Goal: Find specific page/section: Find specific page/section

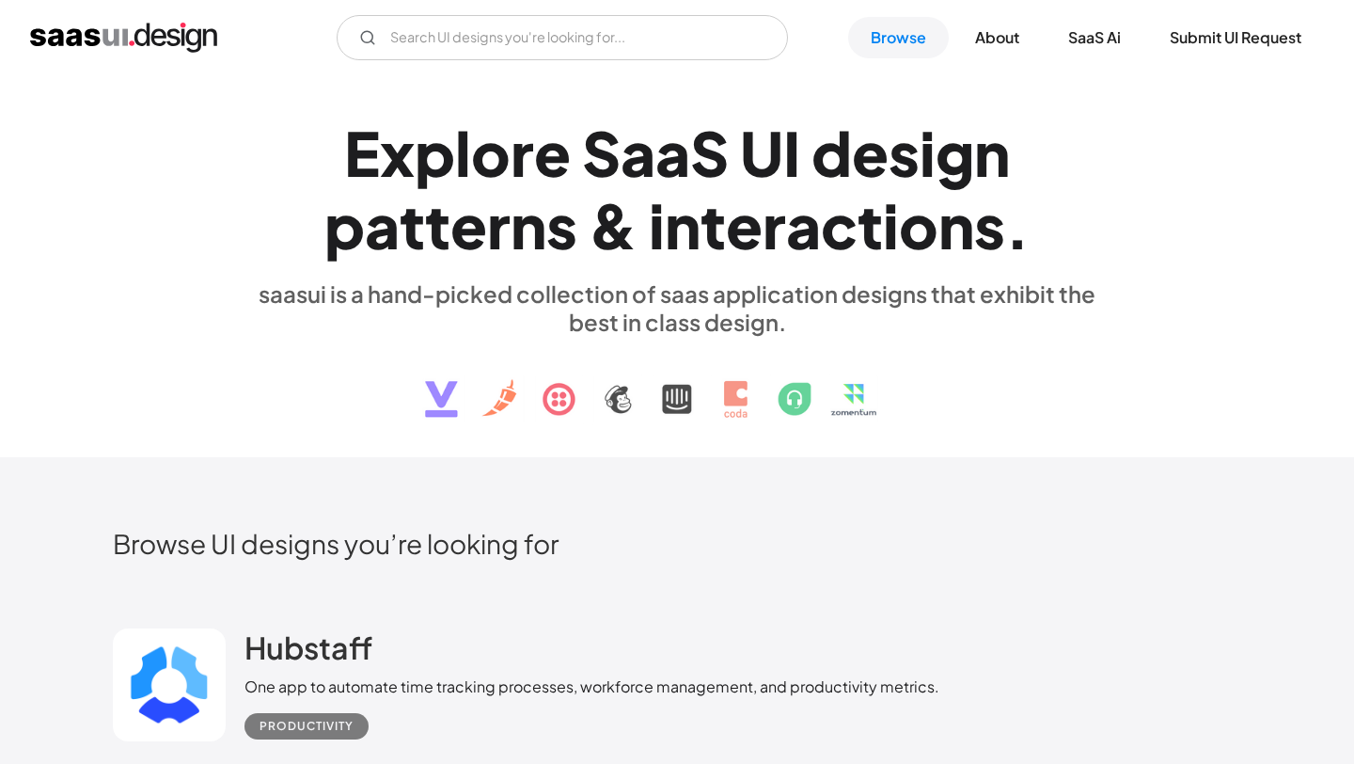
click at [102, 234] on div "E x p l o r e S a a S U I d e s i g n p a t t e r n s & i n t e r a c t i o n s…" at bounding box center [677, 266] width 1354 height 382
click at [374, 33] on icon "Email Form" at bounding box center [367, 37] width 17 height 17
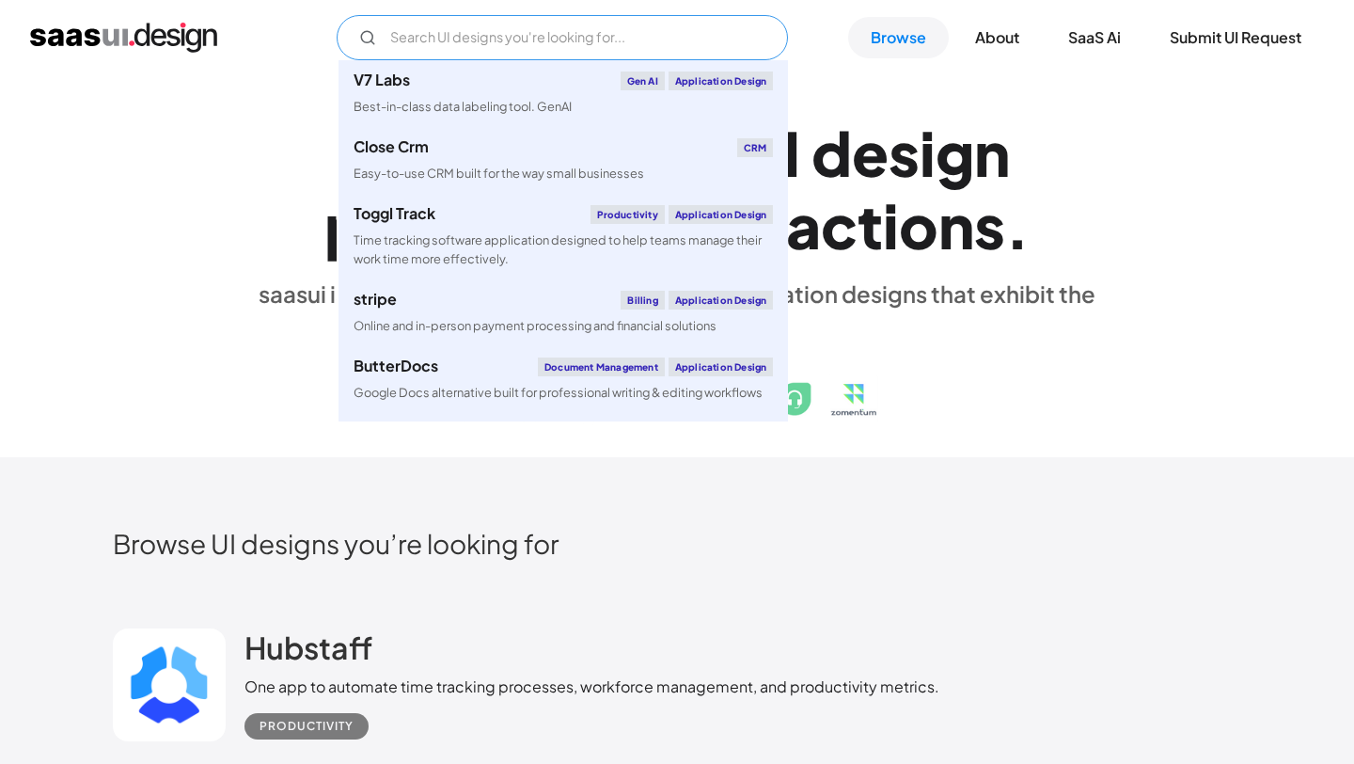
click at [424, 34] on input "Email Form" at bounding box center [562, 37] width 451 height 45
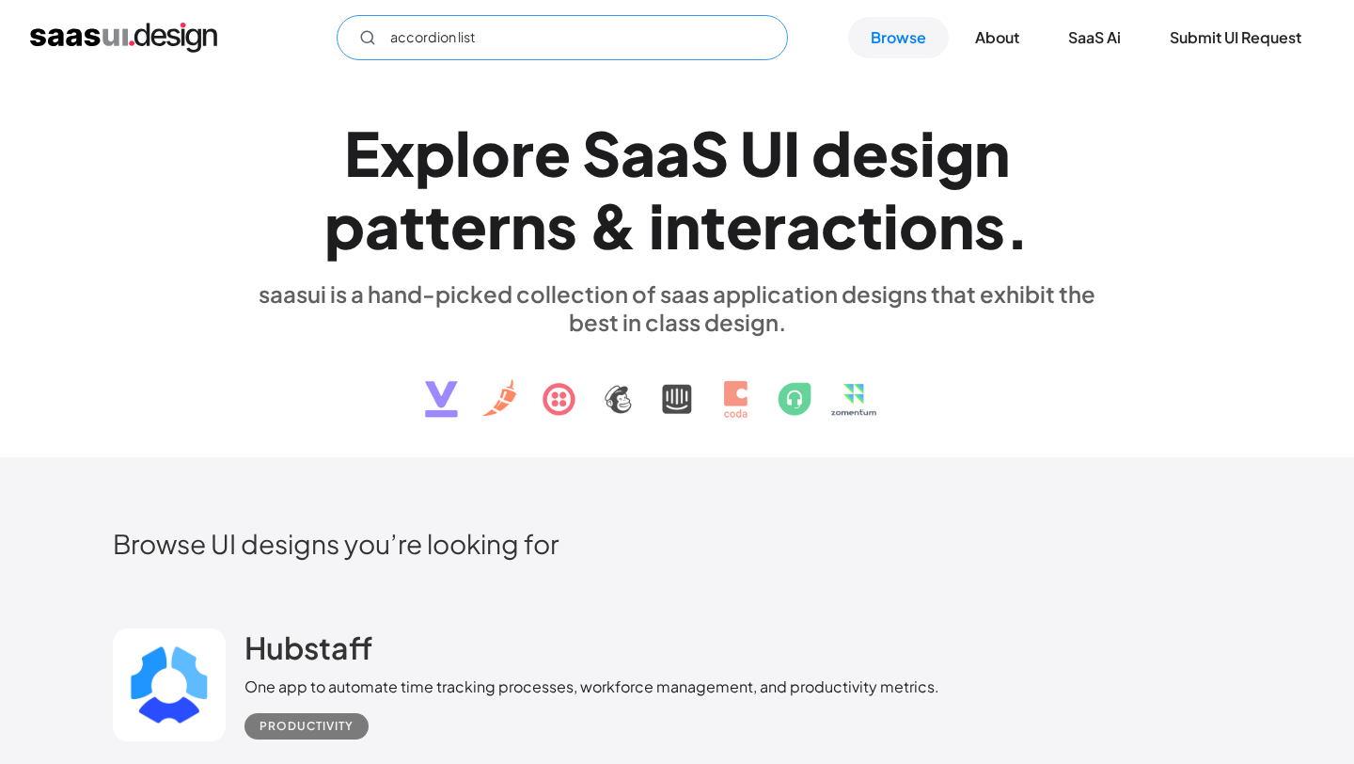
click at [579, 37] on input "accordion list" at bounding box center [562, 37] width 451 height 45
type input "accordion list"
click at [1099, 36] on link "SaaS Ai" at bounding box center [1095, 37] width 98 height 41
click at [1012, 35] on link "About" at bounding box center [997, 37] width 89 height 41
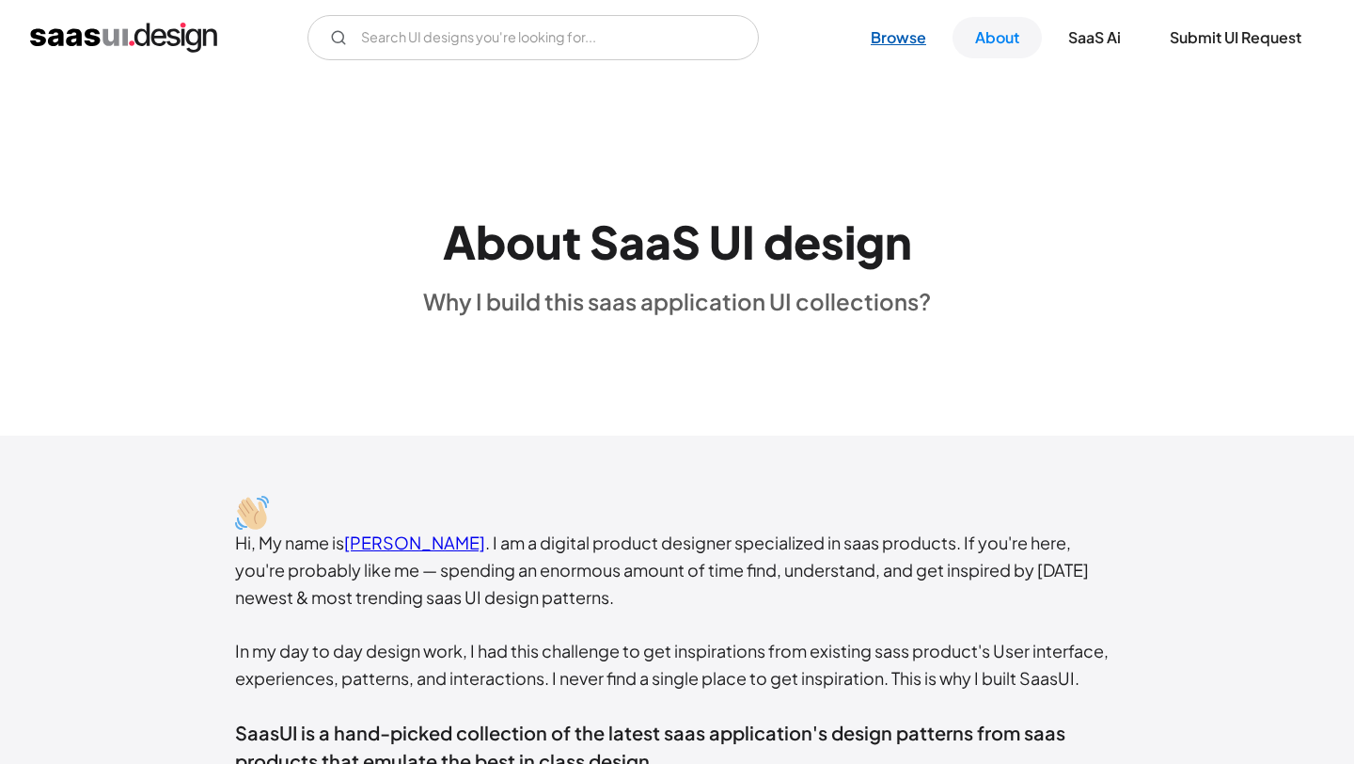
click at [890, 39] on link "Browse" at bounding box center [898, 37] width 101 height 41
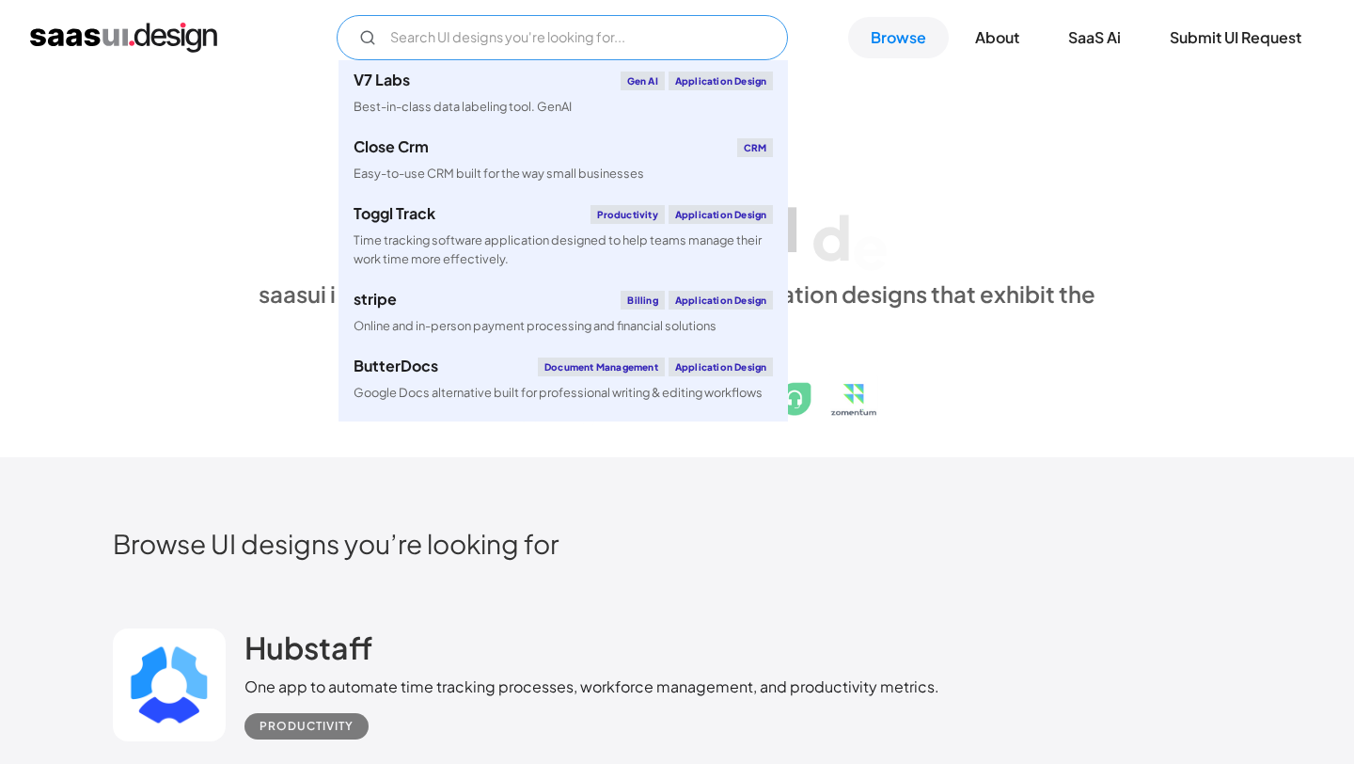
click at [524, 41] on input "Email Form" at bounding box center [562, 37] width 451 height 45
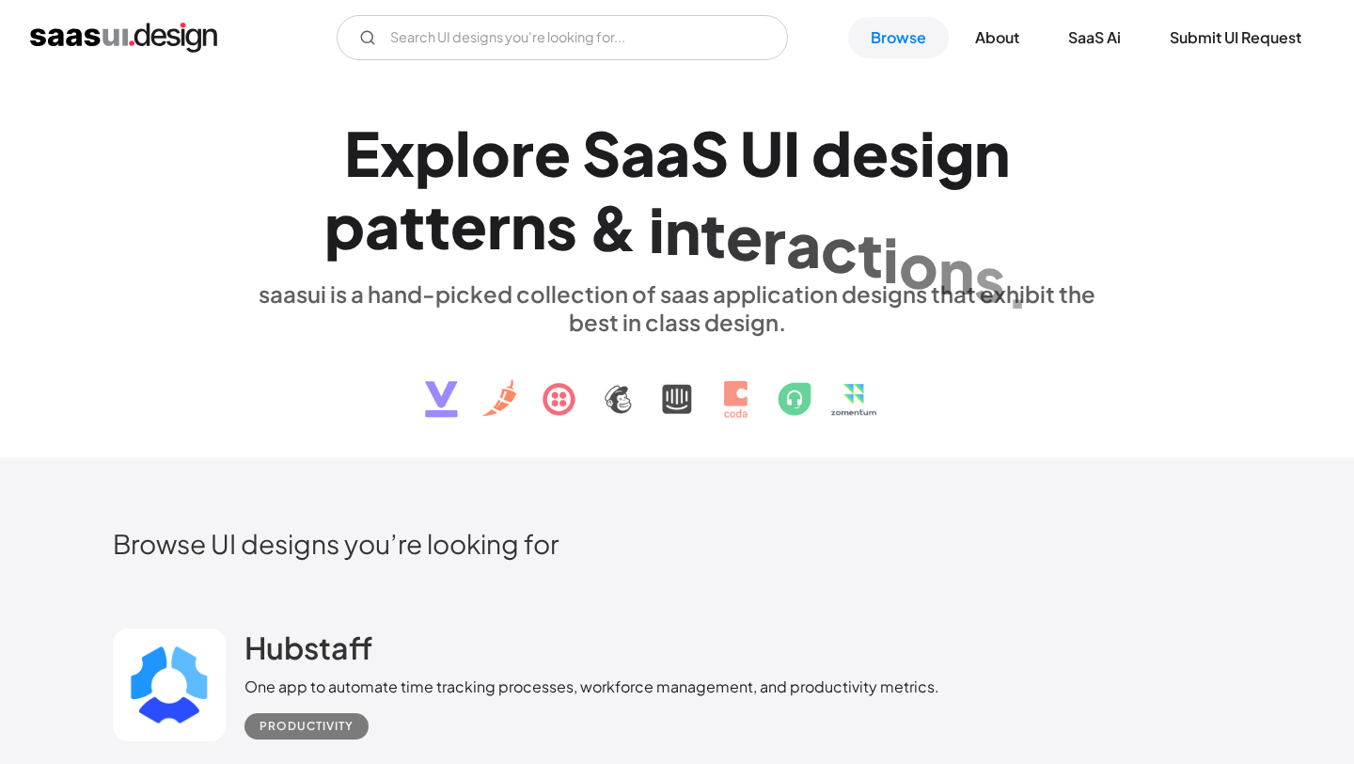
click at [248, 112] on div "E x p l o r e S a a S U I d e s i g n p a t t e r n s & i n t e r a c t i o n s…" at bounding box center [677, 266] width 865 height 337
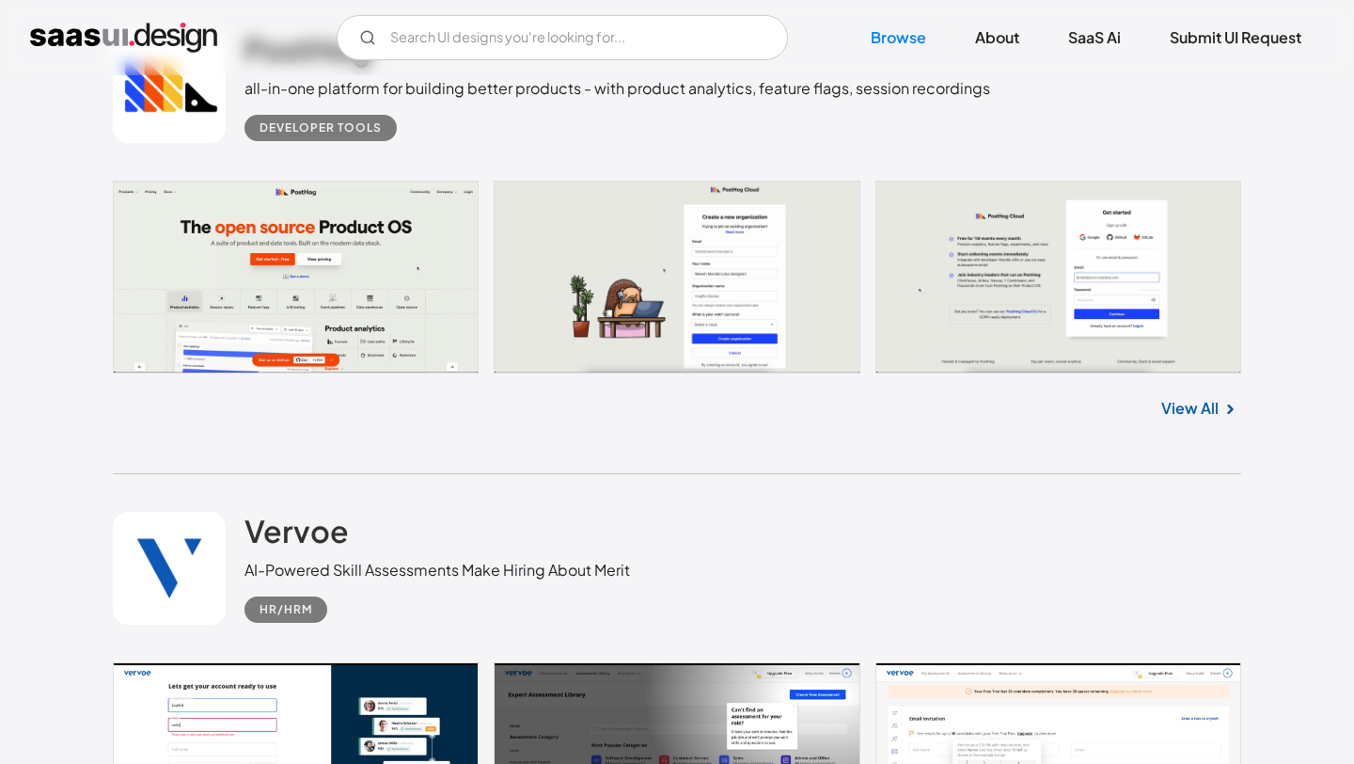
scroll to position [5350, 0]
